Goal: Task Accomplishment & Management: Complete application form

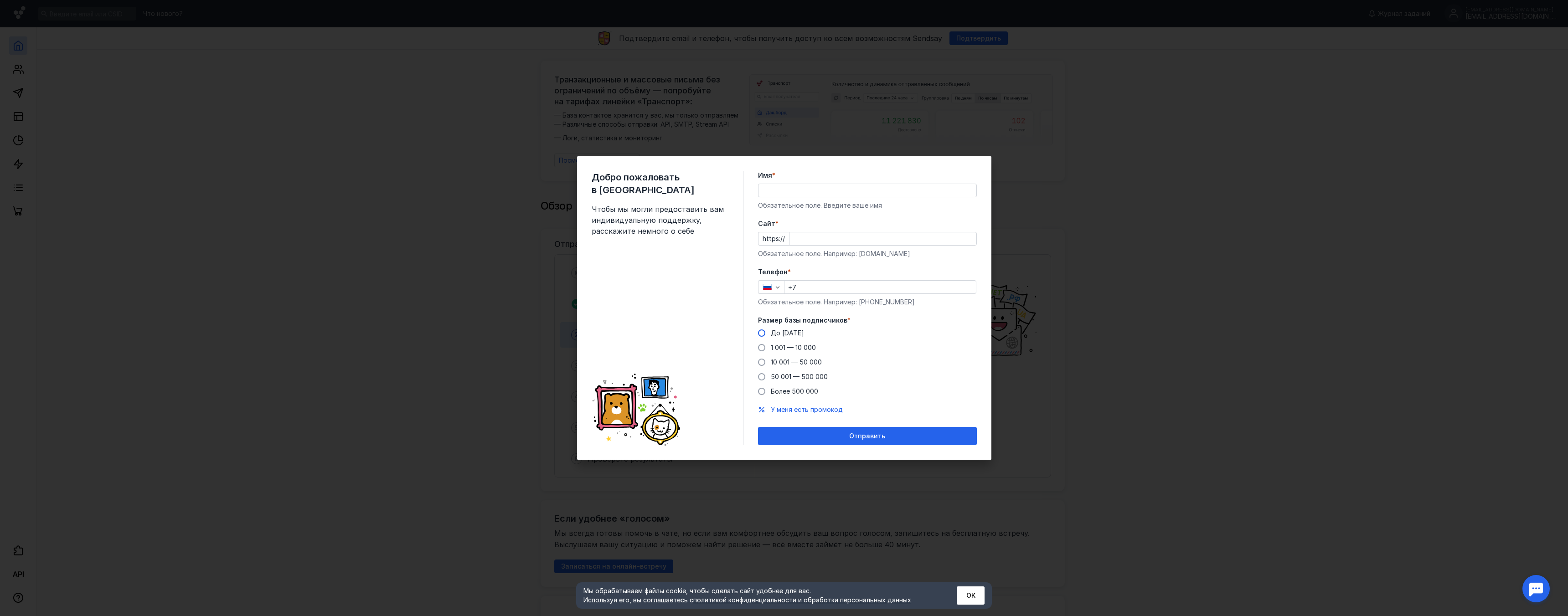
click at [766, 330] on label "До [DATE]" at bounding box center [781, 332] width 46 height 9
click at [0, 0] on input "До [DATE]" at bounding box center [0, 0] width 0 height 0
click at [787, 193] on input "Имя *" at bounding box center [867, 190] width 218 height 13
type input "[PERSON_NAME]"
click at [825, 234] on input "Cайт *" at bounding box center [883, 239] width 187 height 13
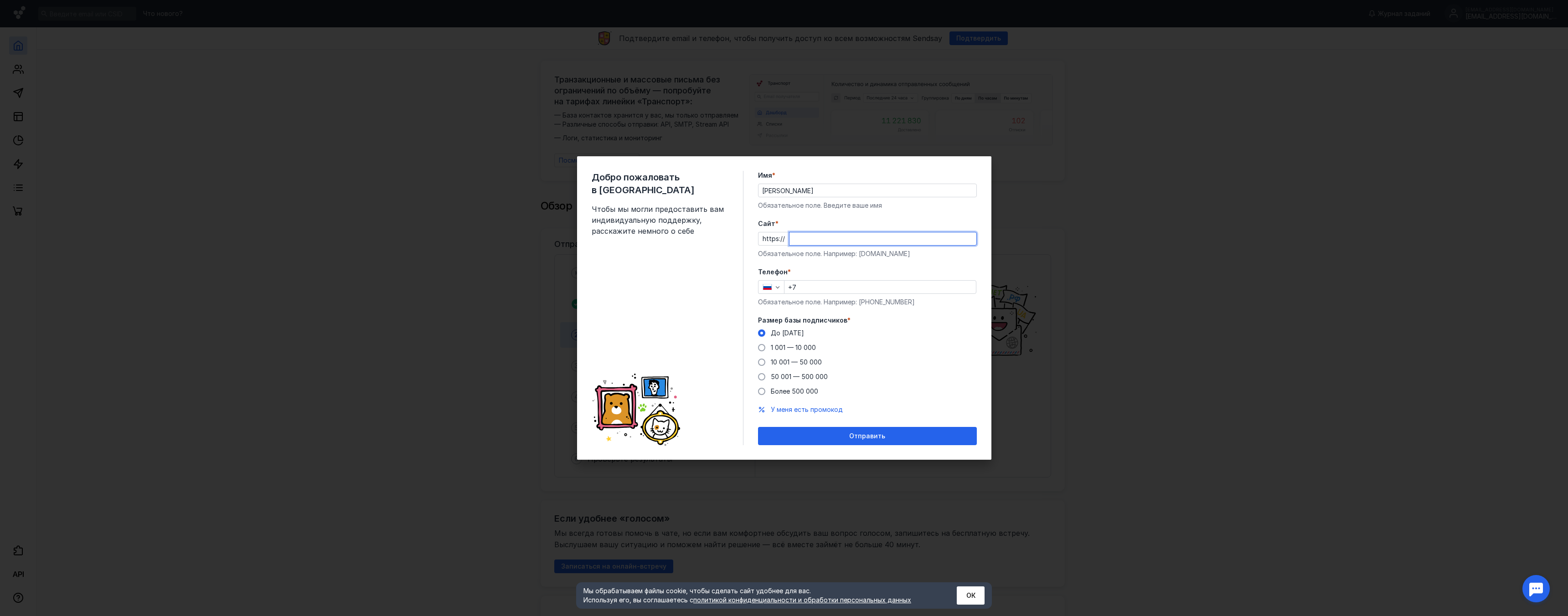
type input "е"
type input "[DOMAIN_NAME]"
click at [824, 288] on input "+7" at bounding box center [881, 287] width 192 height 13
type input "[PHONE_NUMBER]"
click at [802, 241] on input "[DOMAIN_NAME]" at bounding box center [883, 239] width 187 height 13
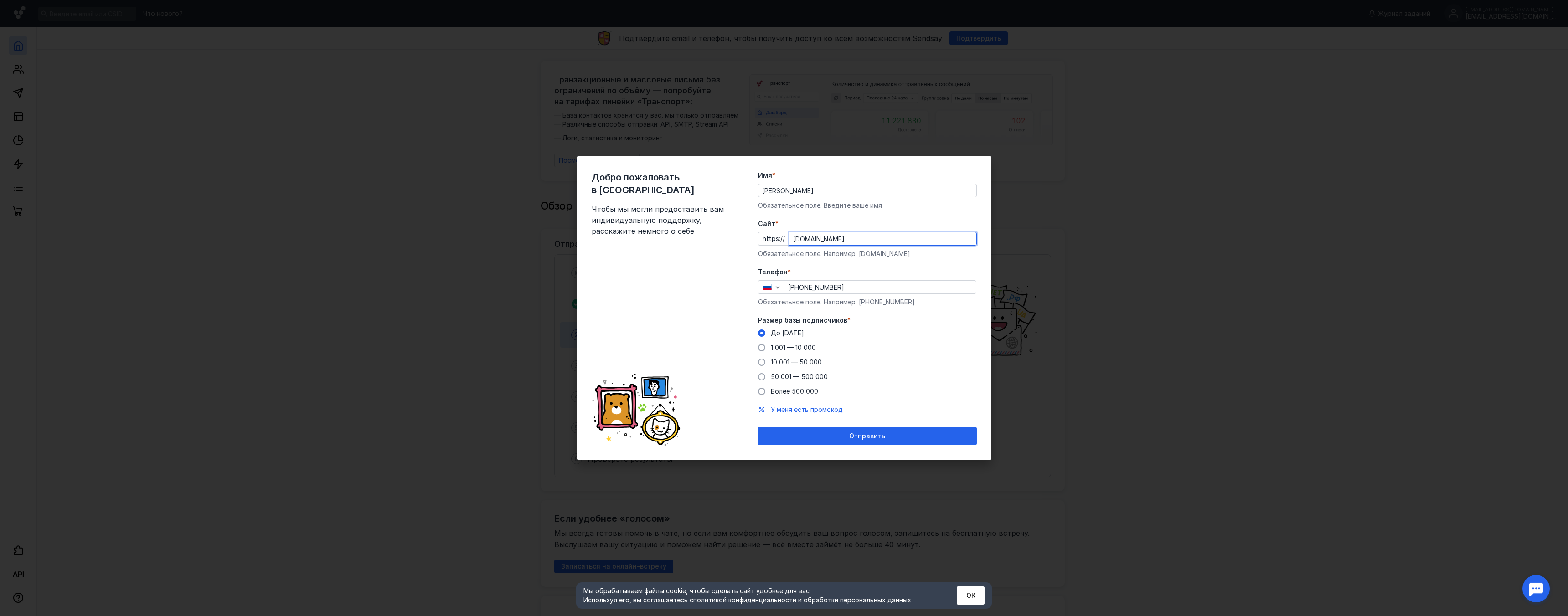
click at [802, 241] on input "[DOMAIN_NAME]" at bounding box center [883, 239] width 187 height 13
type input "[DOMAIN_NAME]"
click at [854, 433] on span "Отправить" at bounding box center [867, 436] width 36 height 7
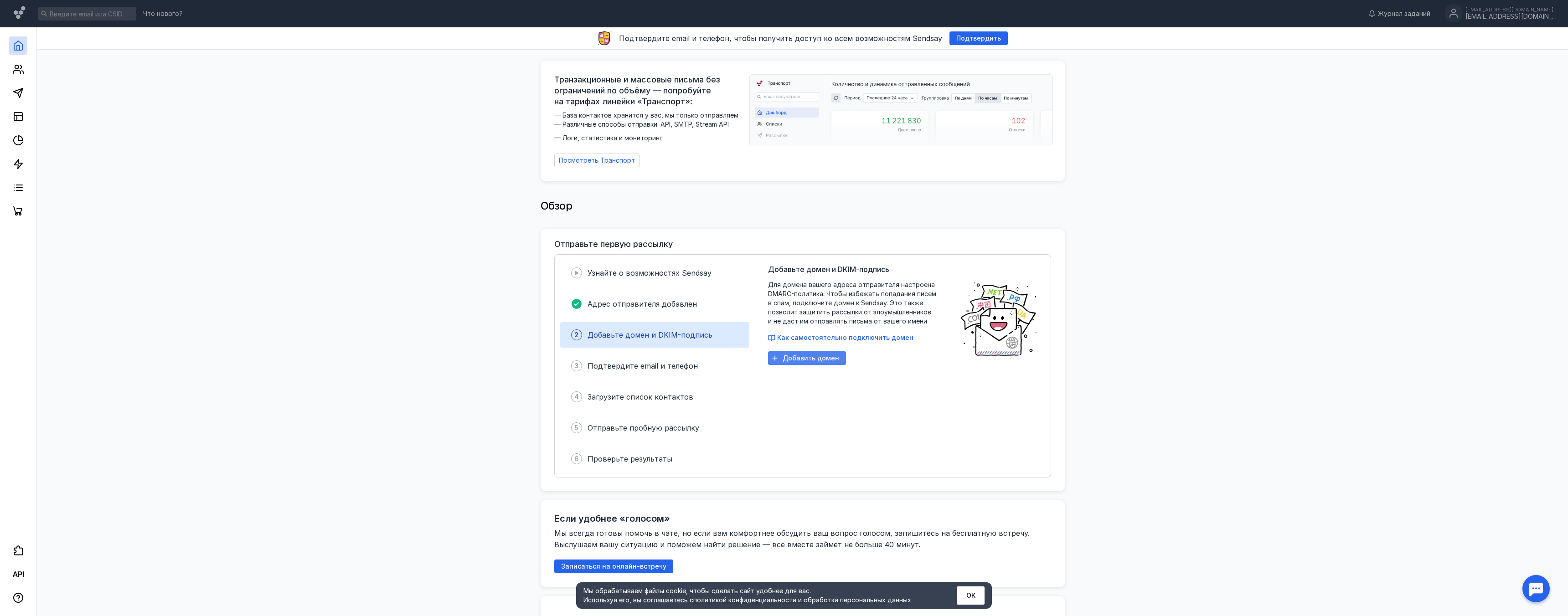
scroll to position [1, 0]
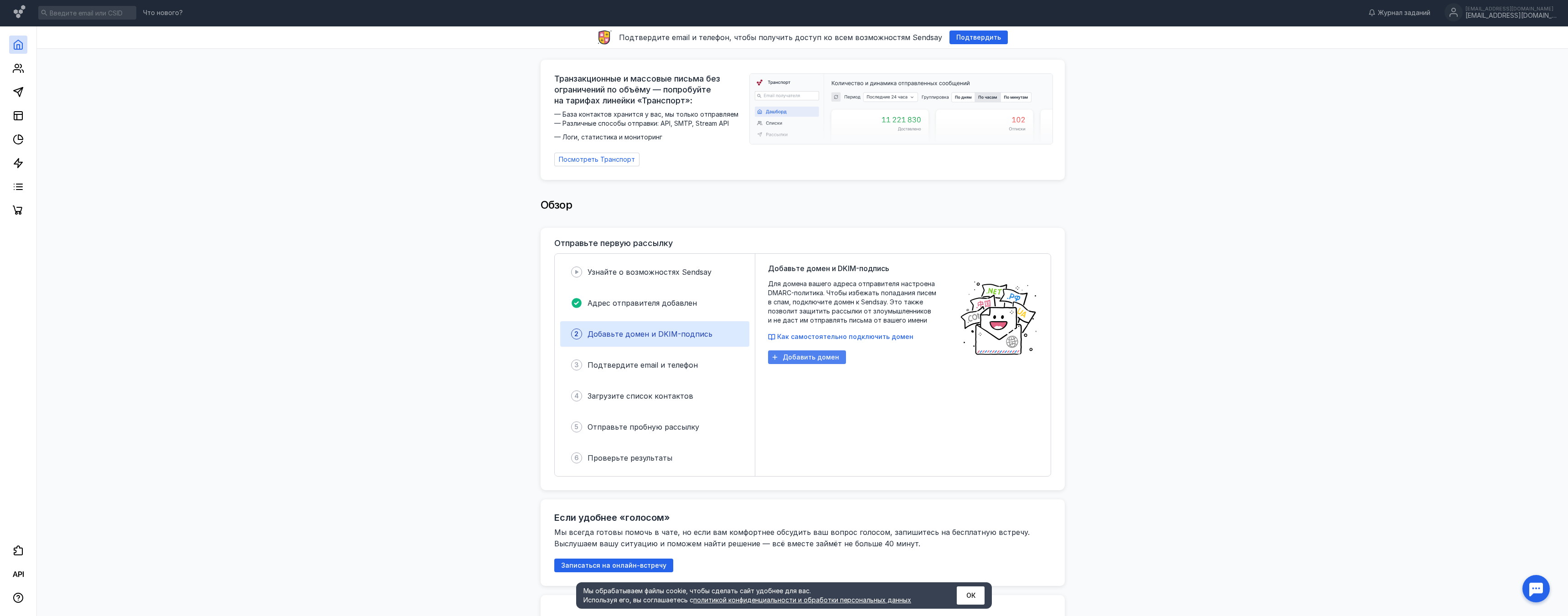
click at [792, 355] on span "Добавить домен" at bounding box center [811, 357] width 56 height 7
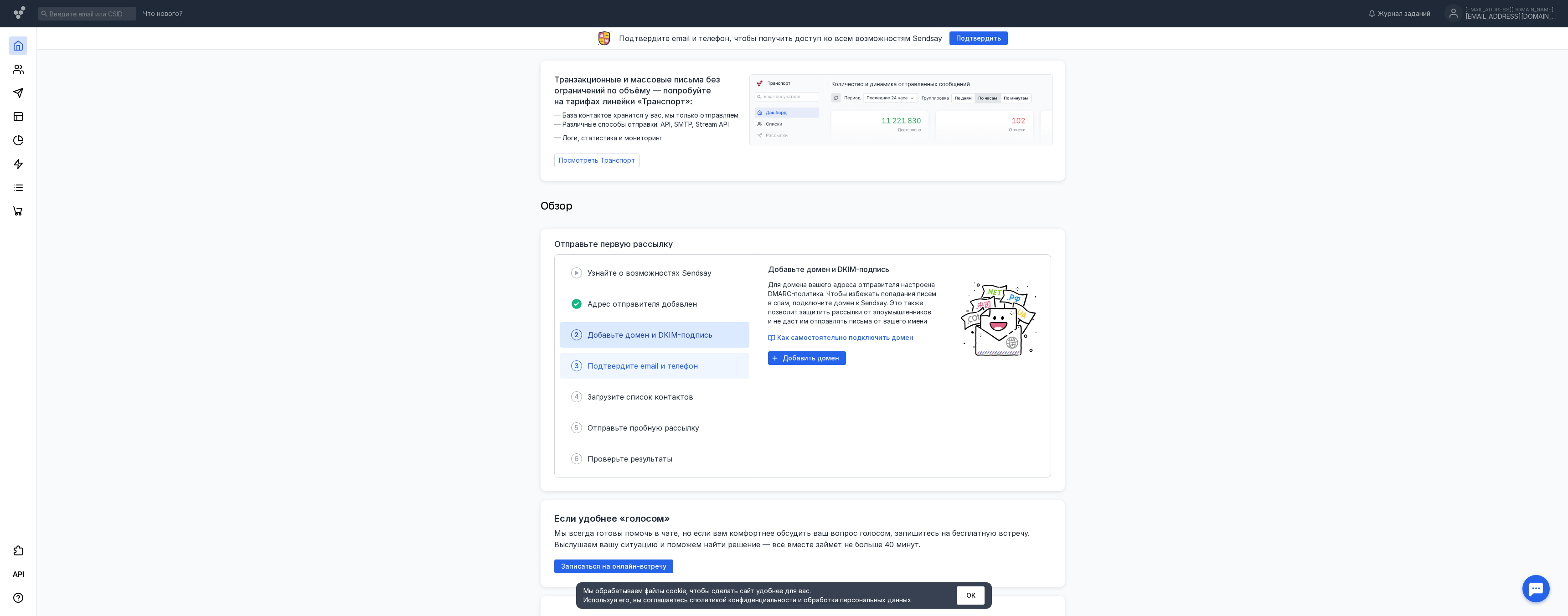
click at [656, 366] on div "Подтвердите email и телефон" at bounding box center [643, 366] width 110 height 11
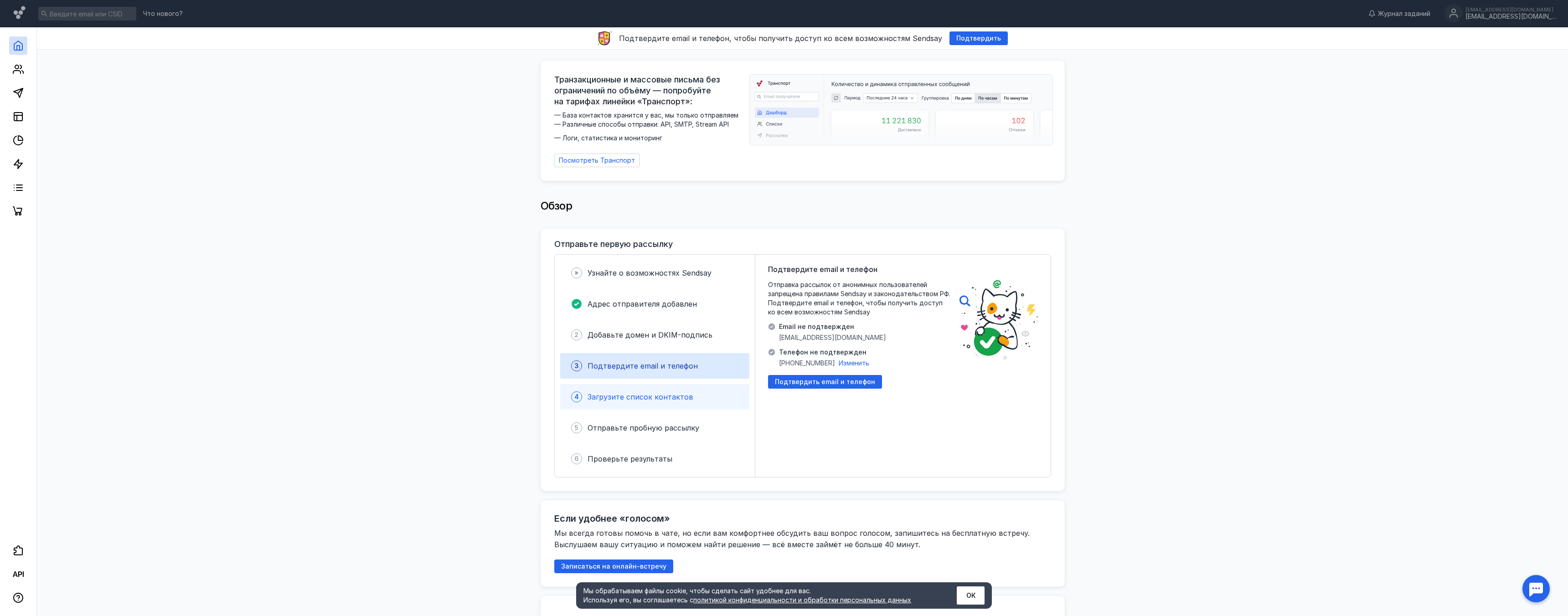
click at [661, 392] on span "Загрузите список контактов" at bounding box center [641, 396] width 106 height 9
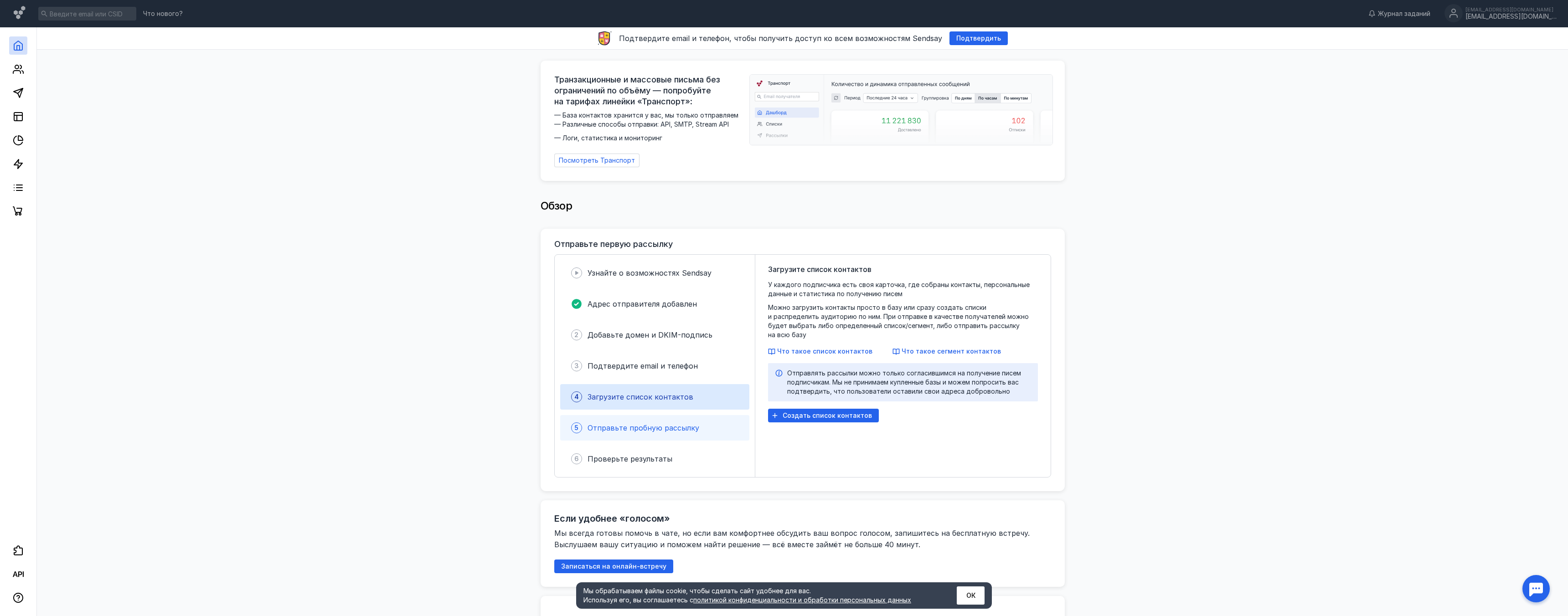
click at [662, 424] on span "Отправьте пробную рассылку" at bounding box center [643, 428] width 112 height 9
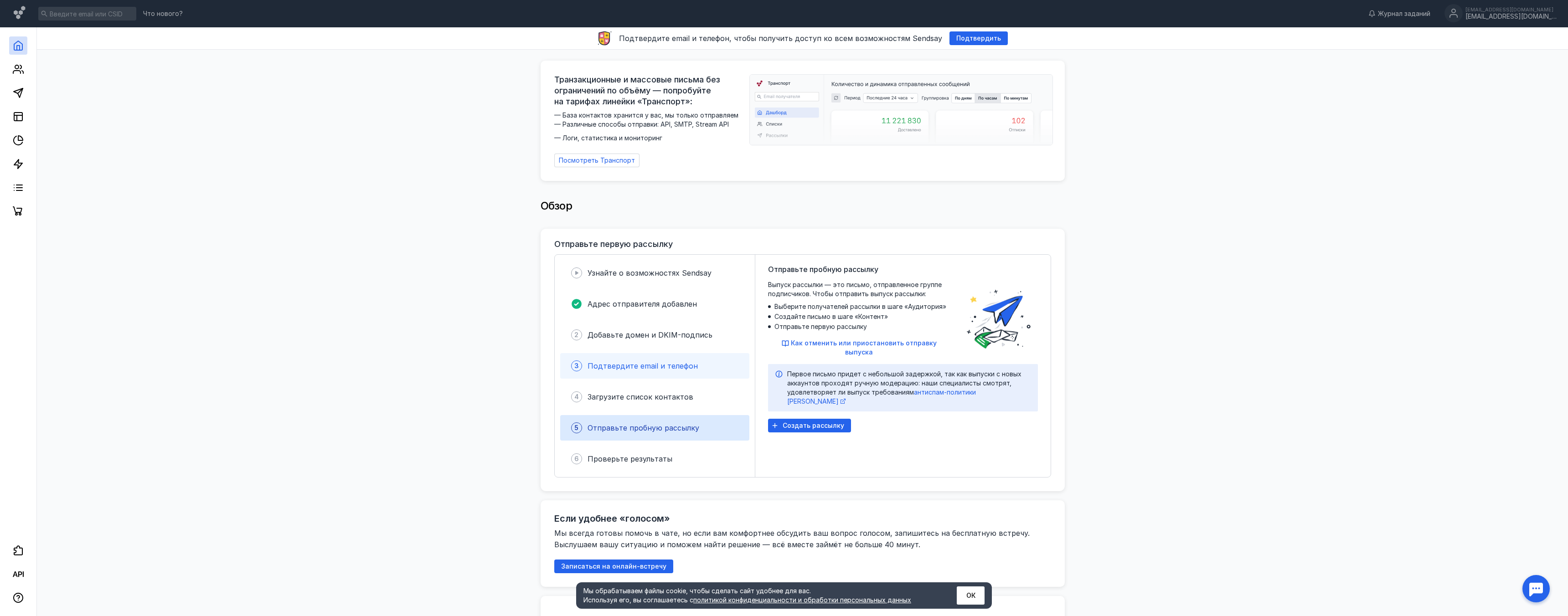
click at [619, 362] on span "Подтвердите email и телефон" at bounding box center [643, 366] width 110 height 9
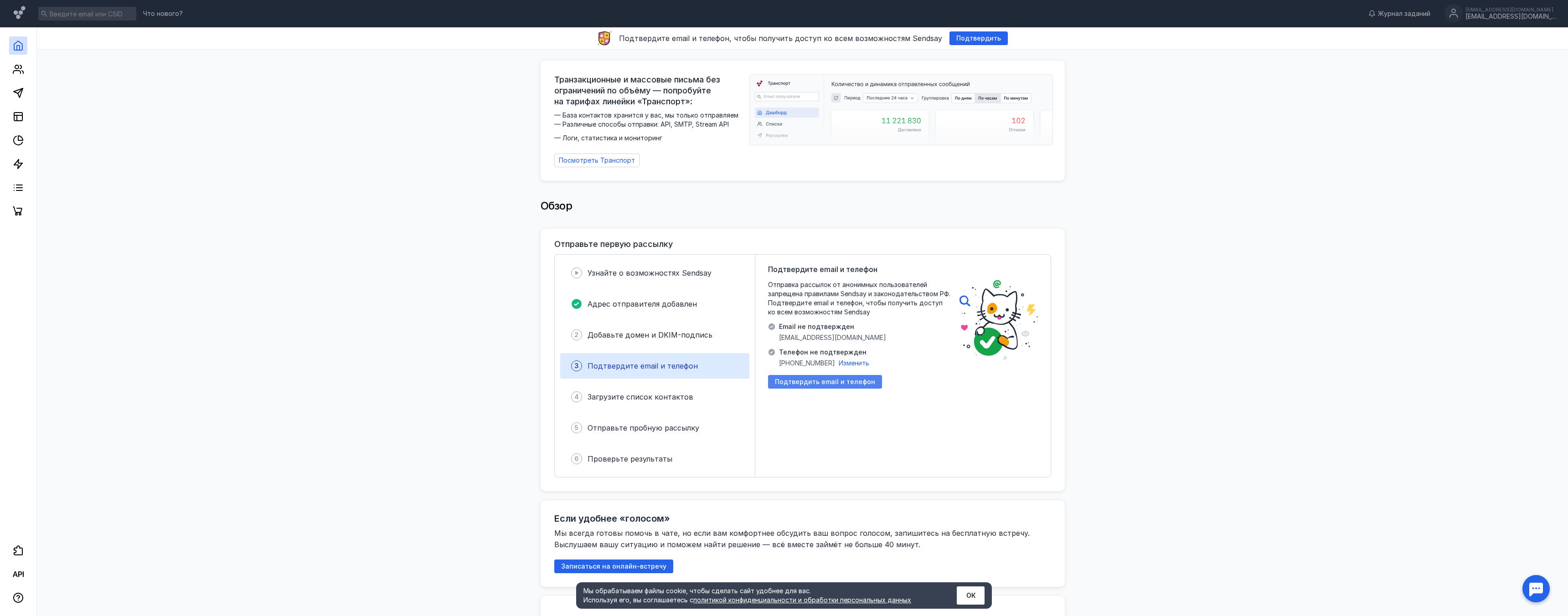
click at [821, 378] on span "Подтвердить email и телефон" at bounding box center [825, 381] width 100 height 7
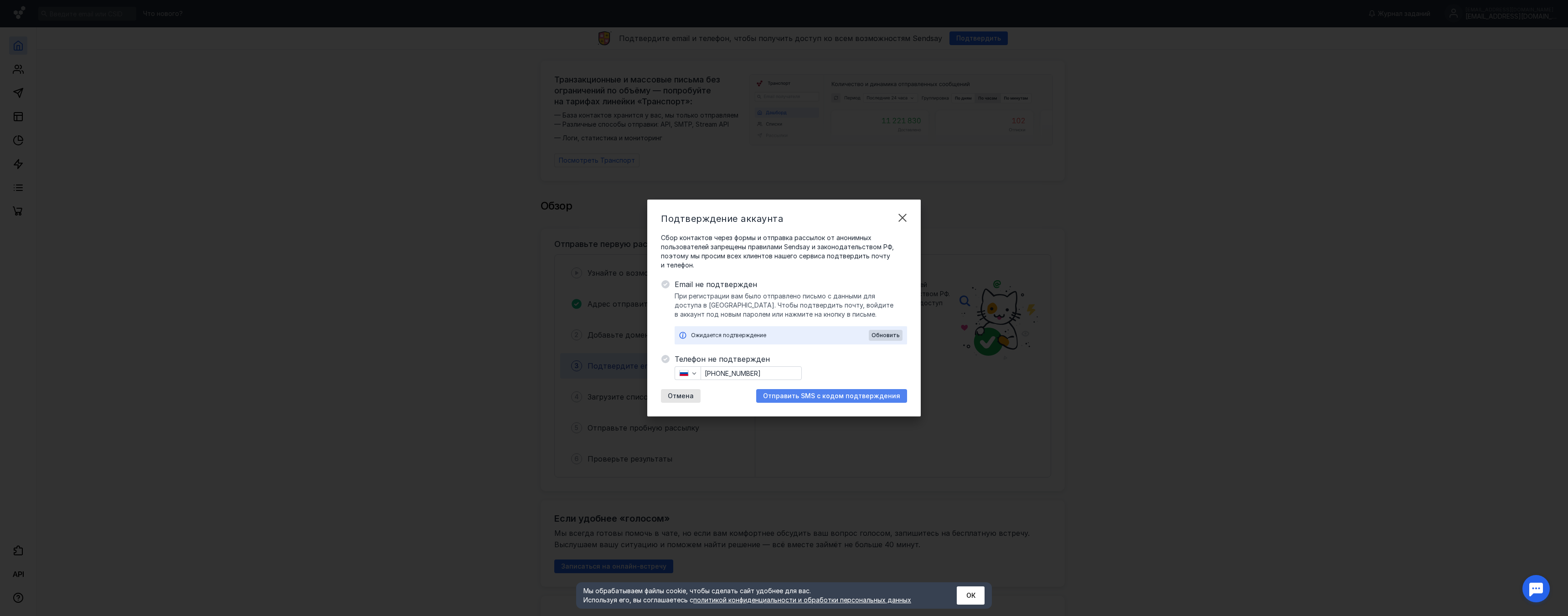
click at [836, 401] on div "Отправить SMS с кодом подтверждения" at bounding box center [832, 396] width 151 height 14
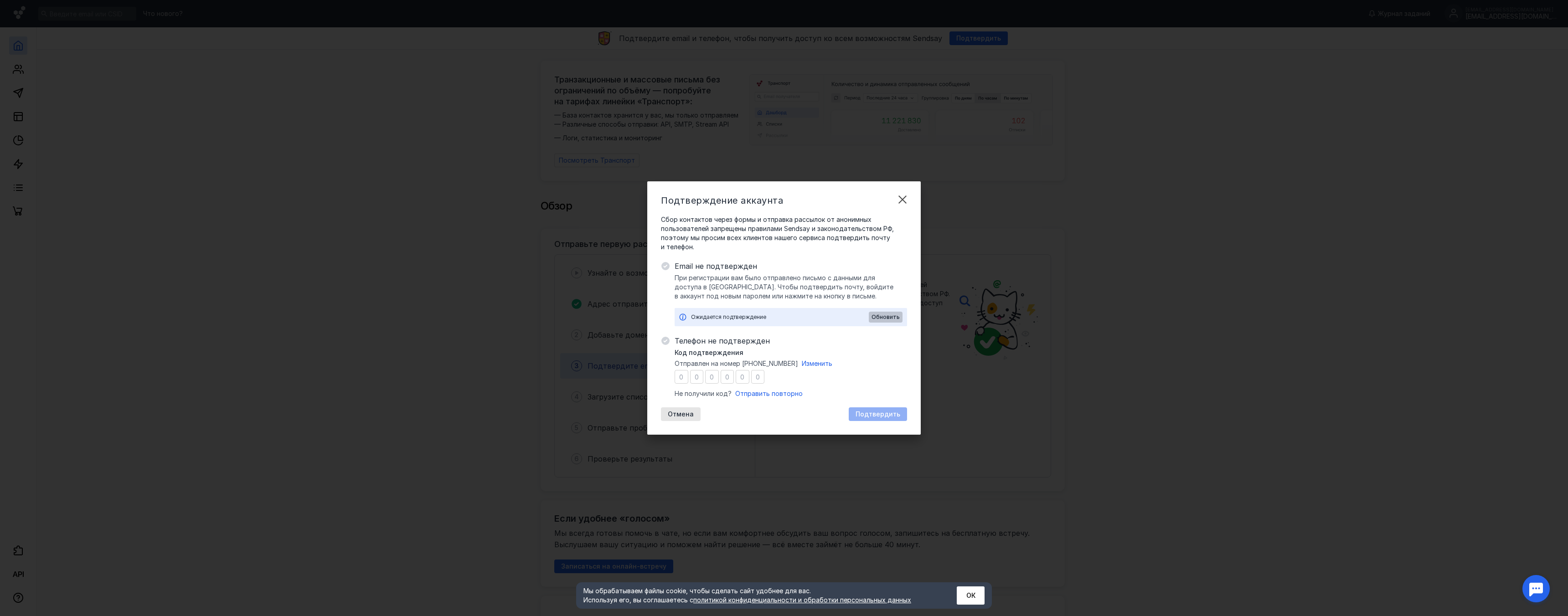
click at [892, 319] on span "Обновить" at bounding box center [886, 317] width 29 height 6
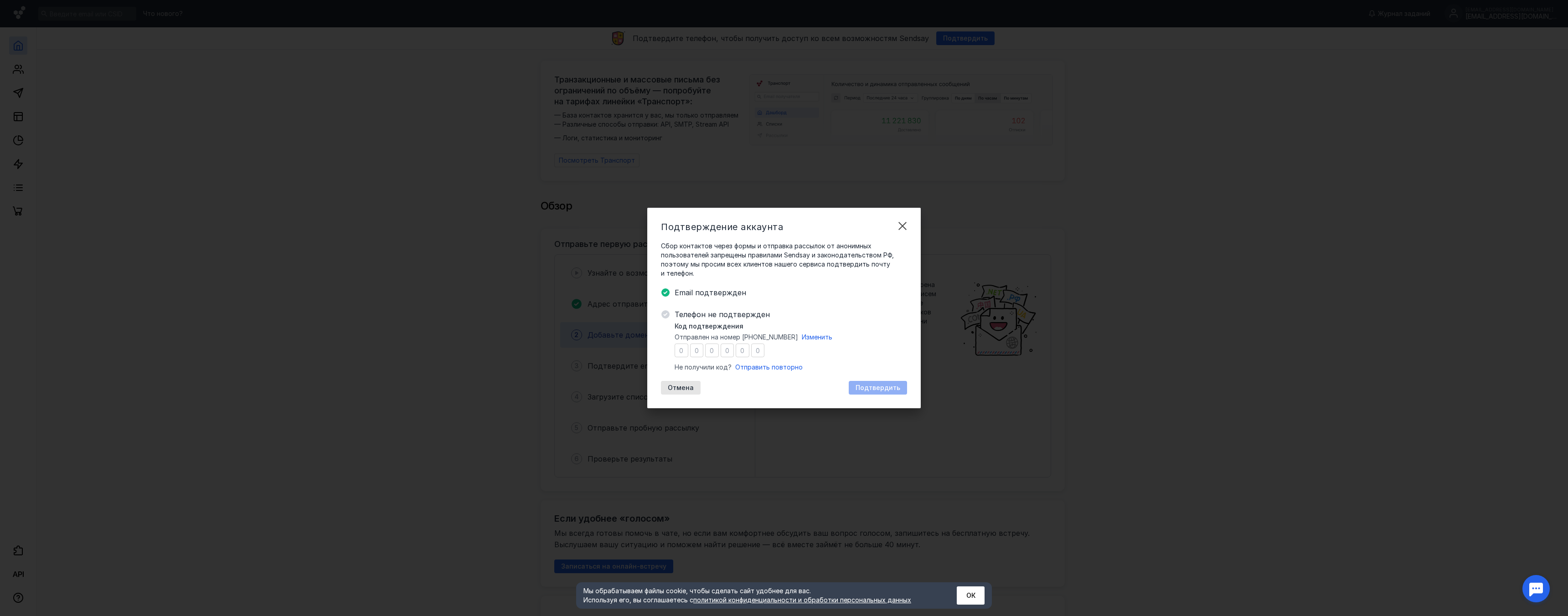
click at [689, 348] on div at bounding box center [719, 350] width 90 height 14
click at [680, 352] on input "number" at bounding box center [681, 350] width 14 height 14
type input "8"
type input "9"
type input "2"
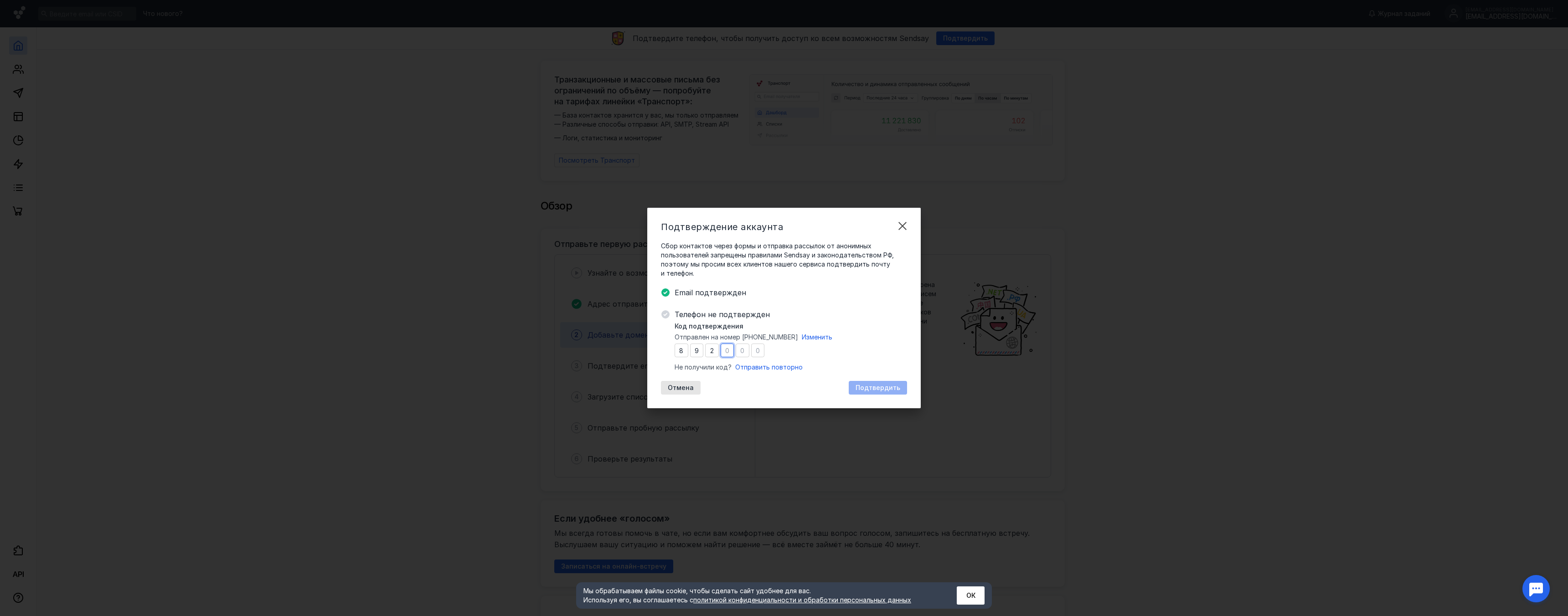
type input "5"
type input "8"
type input "2"
click at [872, 383] on div "Подтвердить" at bounding box center [878, 388] width 58 height 14
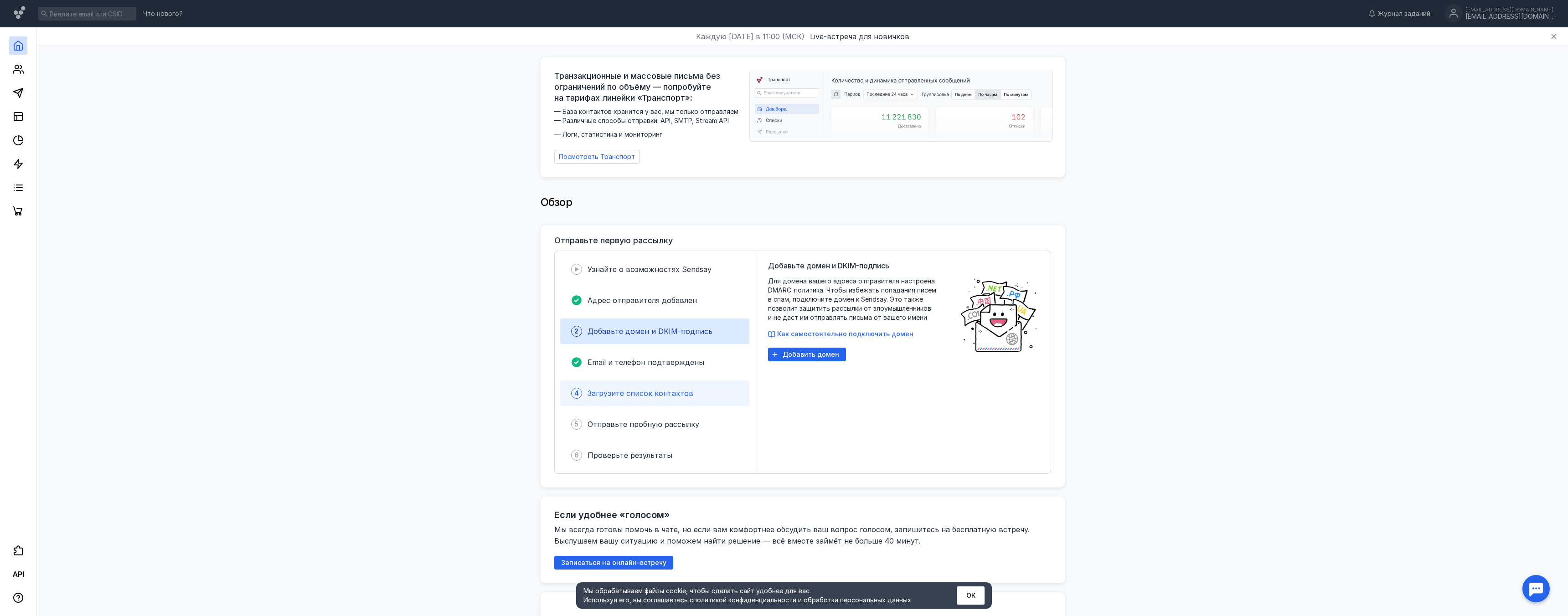
click at [670, 389] on span "Загрузите список контактов" at bounding box center [641, 393] width 106 height 9
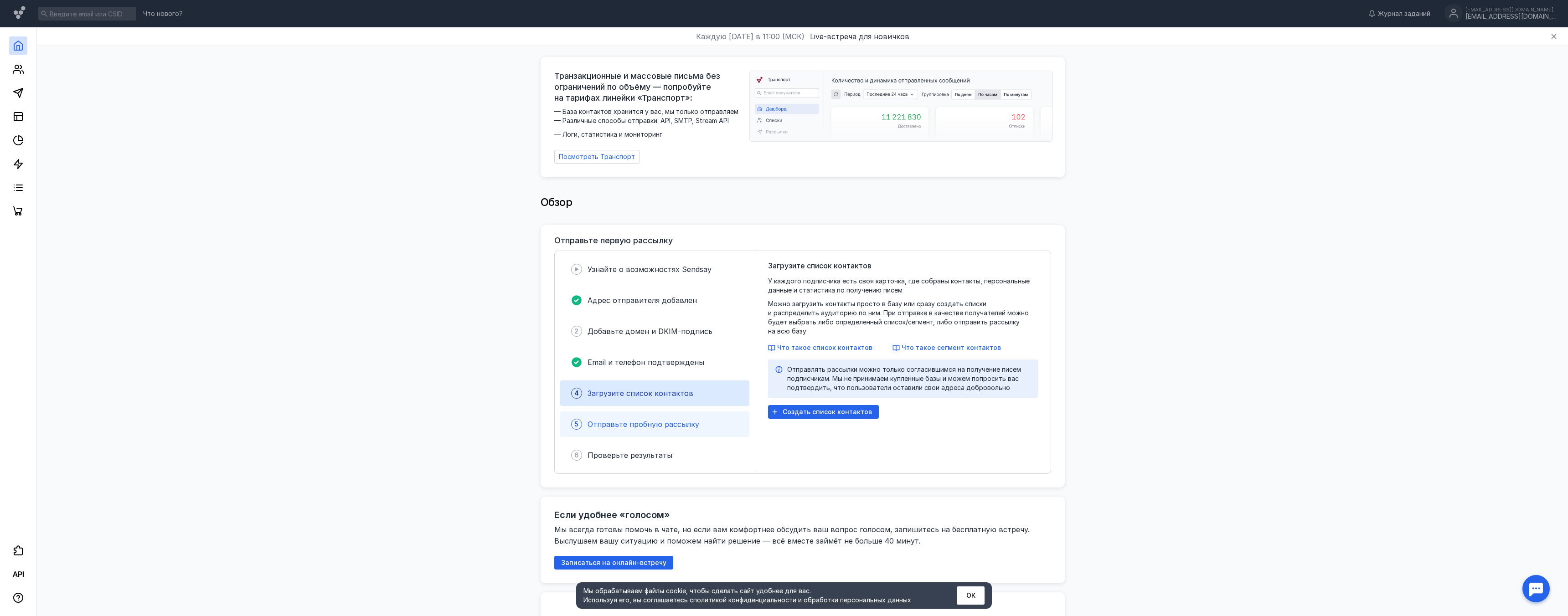
click at [654, 412] on div "5 Отправьте пробную рассылку" at bounding box center [655, 424] width 189 height 26
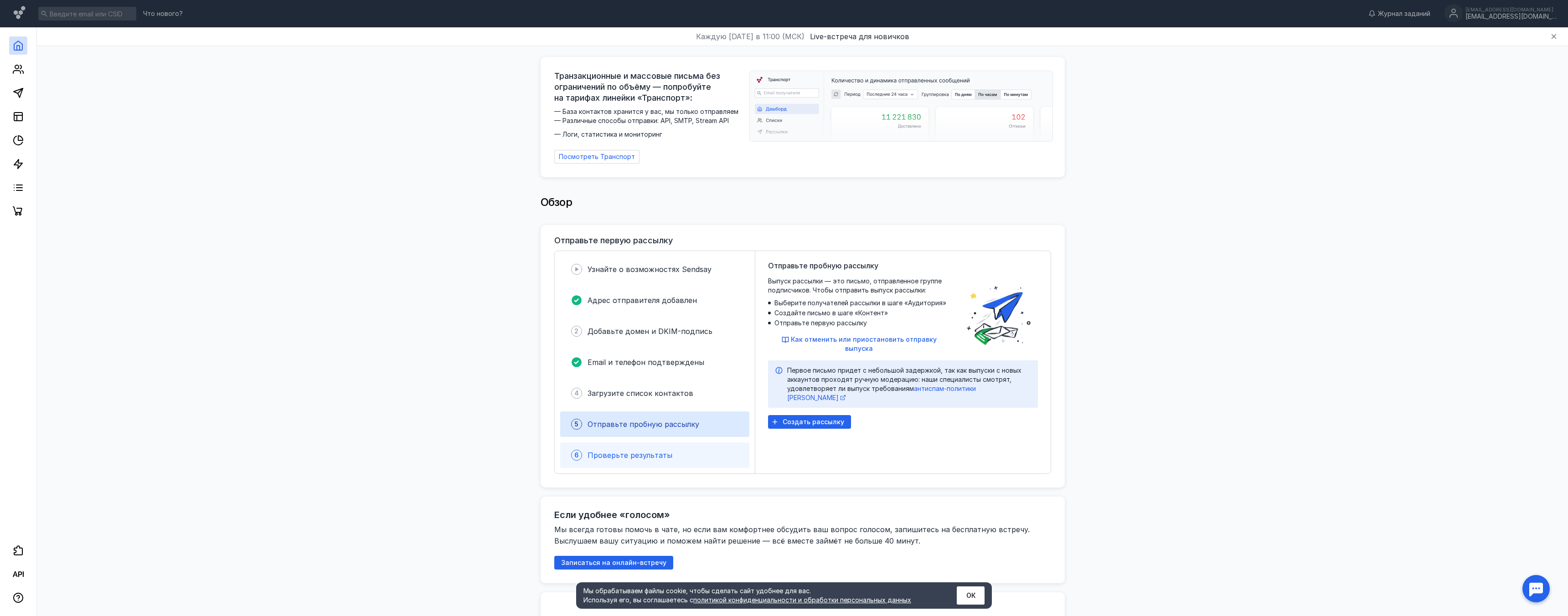
click at [647, 455] on span "Проверьте результаты" at bounding box center [630, 455] width 85 height 9
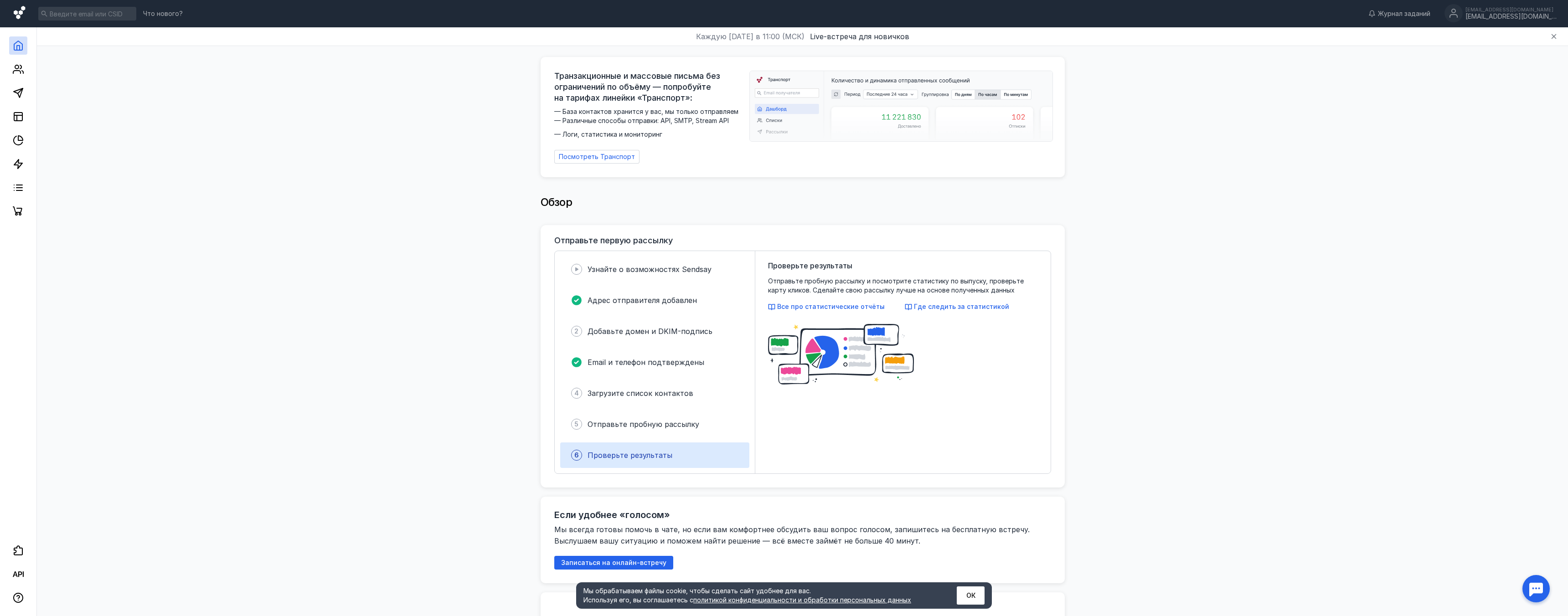
click at [18, 14] on icon at bounding box center [20, 14] width 13 height 16
